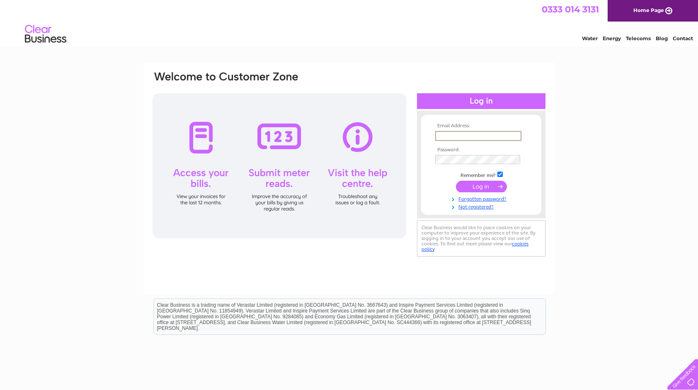
click at [455, 132] on input "text" at bounding box center [478, 136] width 86 height 10
type input "sonya.angus70@gmail.com"
click at [475, 166] on tbody "Email Address: sonya.angus70@gmail.com Password: Remember me?" at bounding box center [481, 166] width 96 height 86
click at [456, 181] on input "submit" at bounding box center [481, 187] width 51 height 12
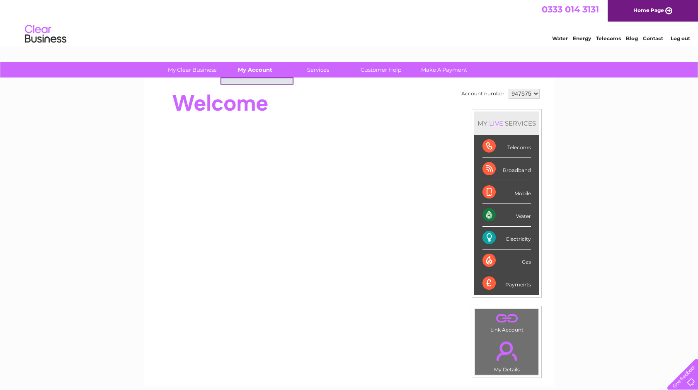
click at [269, 71] on link "My Account" at bounding box center [255, 69] width 68 height 15
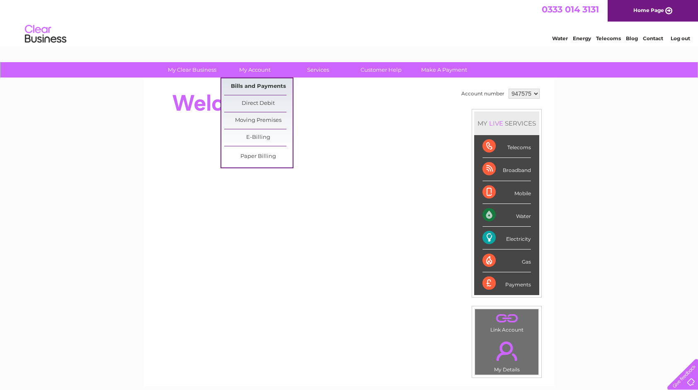
click at [266, 85] on link "Bills and Payments" at bounding box center [258, 86] width 68 height 17
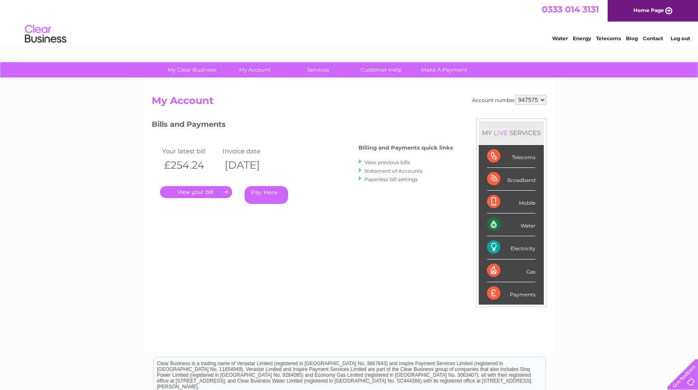
click at [202, 193] on link "." at bounding box center [196, 192] width 72 height 12
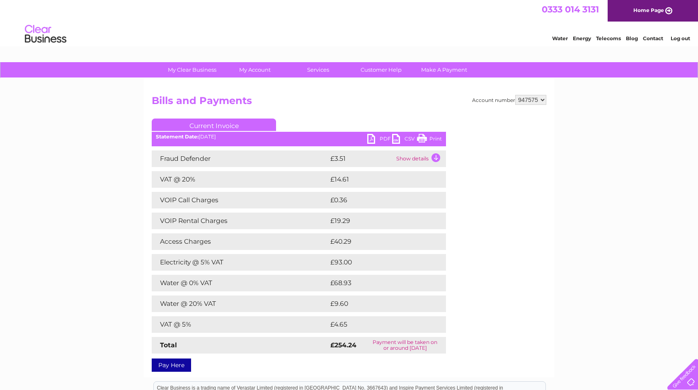
click at [375, 133] on ul "Current Invoice" at bounding box center [299, 126] width 294 height 15
click at [373, 138] on link "PDF" at bounding box center [379, 140] width 25 height 12
click at [673, 36] on link "Log out" at bounding box center [680, 38] width 19 height 6
